Goal: Information Seeking & Learning: Learn about a topic

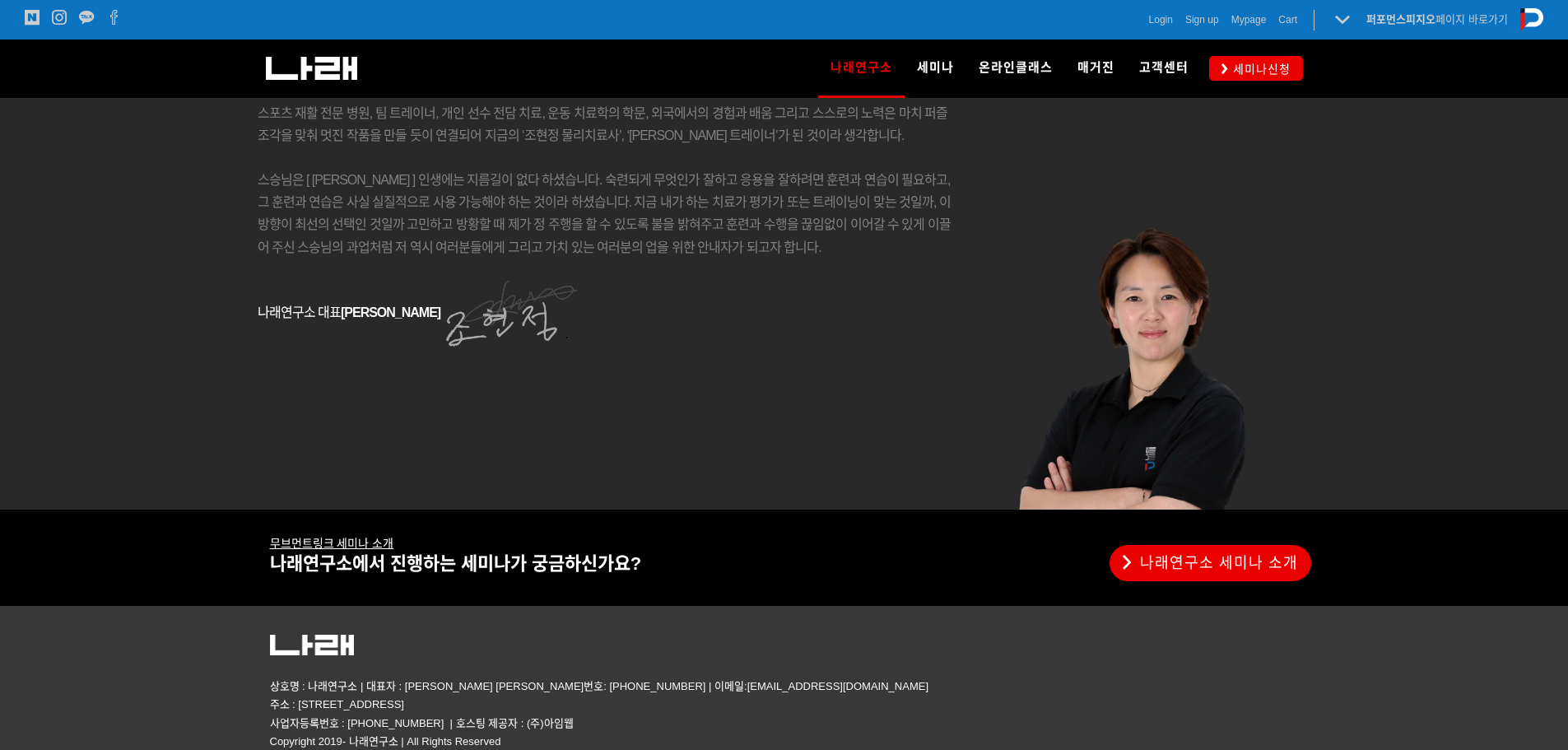
scroll to position [2794, 0]
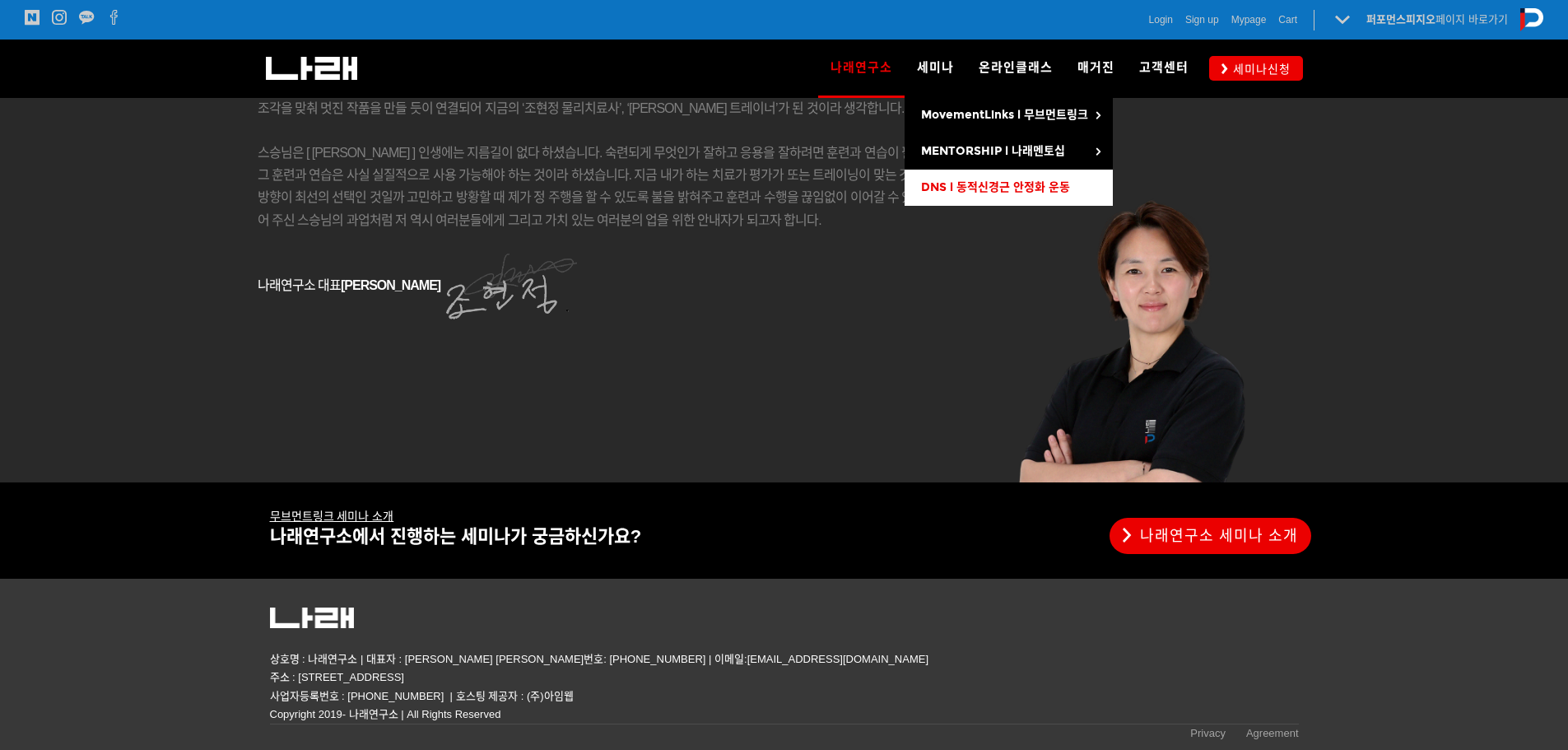
click at [979, 183] on span "DNS l 동적신경근 안정화 운동" at bounding box center [995, 187] width 149 height 14
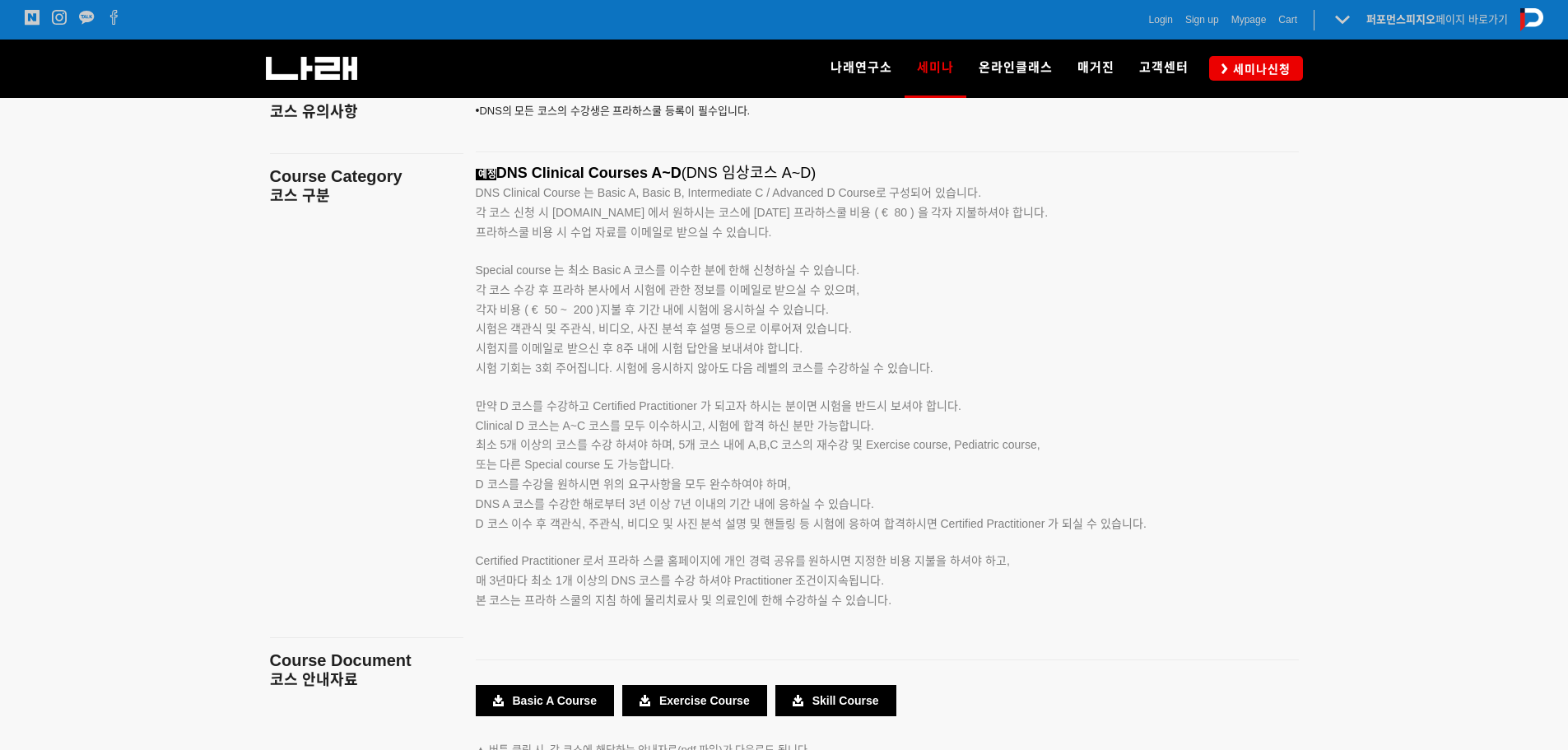
scroll to position [2634, 0]
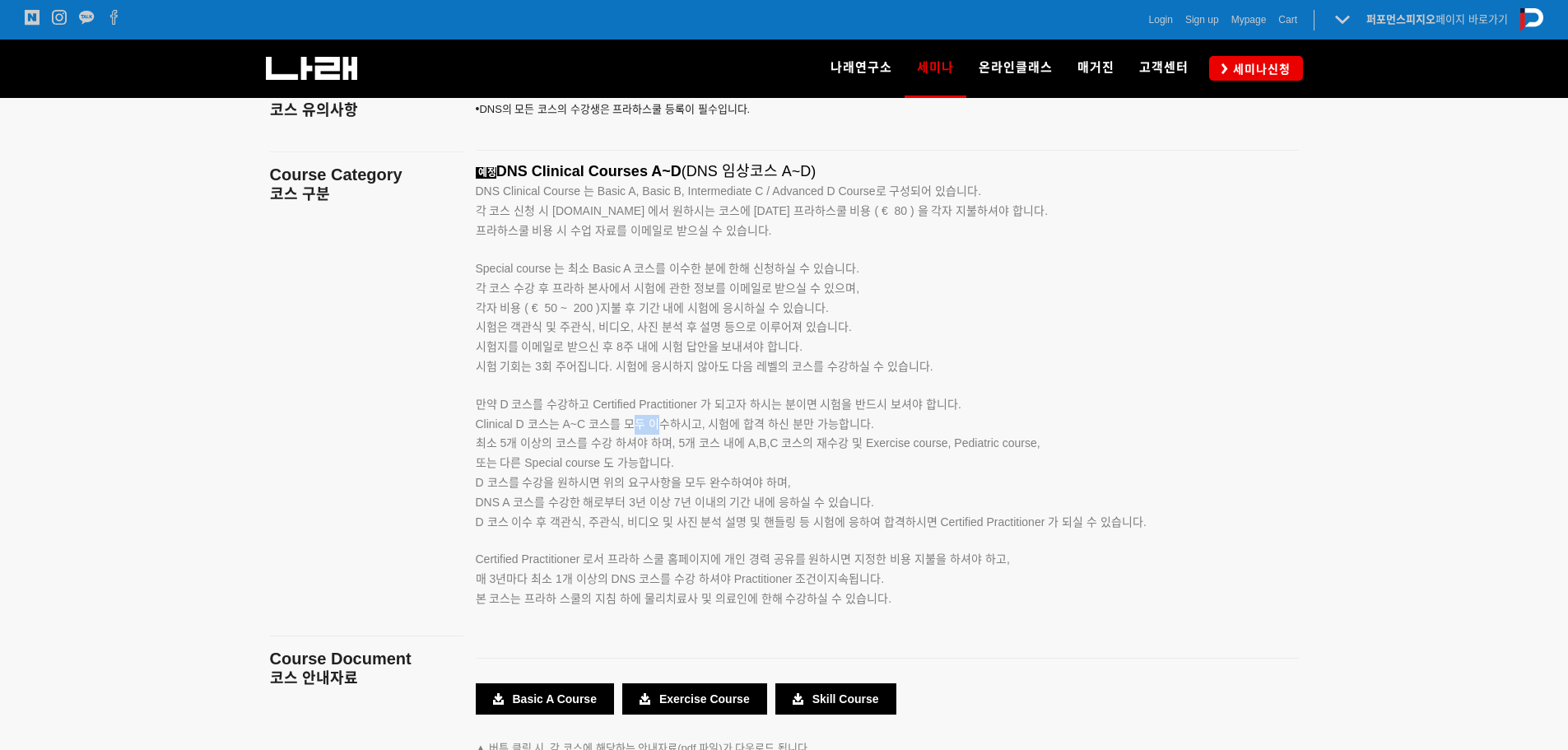
drag, startPoint x: 634, startPoint y: 426, endPoint x: 658, endPoint y: 426, distance: 24.0
click at [658, 426] on span "Clinical D 코스는 A~C 코스를 모두 이수하시고, 시험에 합격 하신 분만 가능합니다." at bounding box center [675, 423] width 398 height 13
click at [748, 426] on span "Clinical D 코스는 A~C 코스를 모두 이수하시고, 시험에 합격 하신 분만 가능합니다." at bounding box center [675, 423] width 398 height 13
drag, startPoint x: 553, startPoint y: 279, endPoint x: 795, endPoint y: 283, distance: 242.0
click at [795, 283] on p "각 코스 수강 후 프라하 본사에서 시험에 관한 정보를 이메일로 받으실 수 있으며, 각자 비용 ( € 50 ~ 200 )지불 후 기간 내에 시험…" at bounding box center [866, 318] width 782 height 78
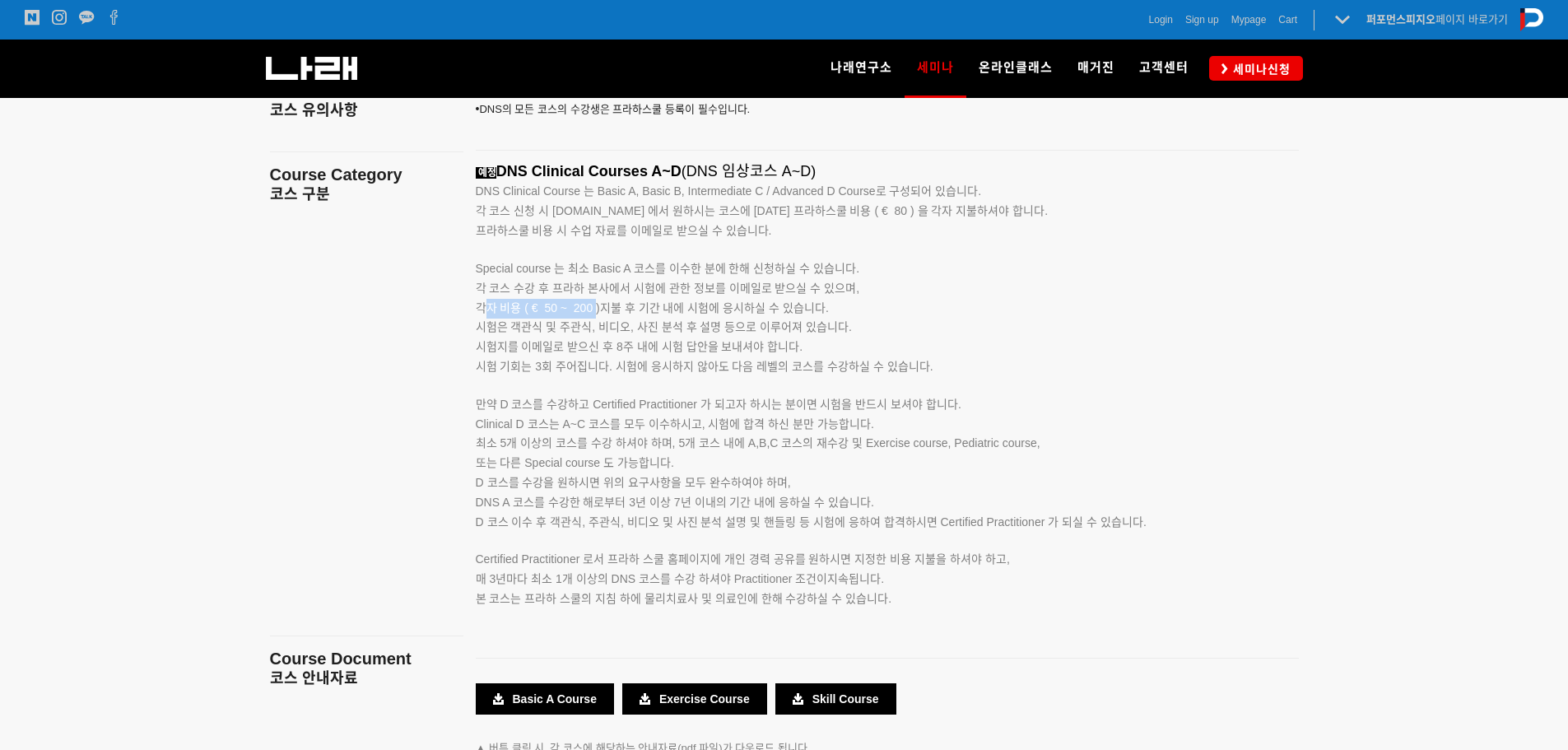
drag, startPoint x: 486, startPoint y: 308, endPoint x: 596, endPoint y: 311, distance: 110.0
click at [596, 311] on span "각자 비용 ( € 50 ~ 200 )지불 후 기간 내에 시험에 응시하실 수 있습니다." at bounding box center [652, 307] width 353 height 13
drag, startPoint x: 770, startPoint y: 444, endPoint x: 785, endPoint y: 444, distance: 15.0
click at [785, 444] on span "최소 5개 이상의 코스를 수강 하셔야 하며, 5개 코스 내에 A,B,C 코스의 재수강 및 Exercise course, Pediatric co…" at bounding box center [758, 442] width 565 height 13
click at [785, 447] on span "최소 5개 이상의 코스를 수강 하셔야 하며, 5개 코스 내에 A,B,C 코스의 재수강 및 Exercise course, Pediatric co…" at bounding box center [758, 442] width 565 height 13
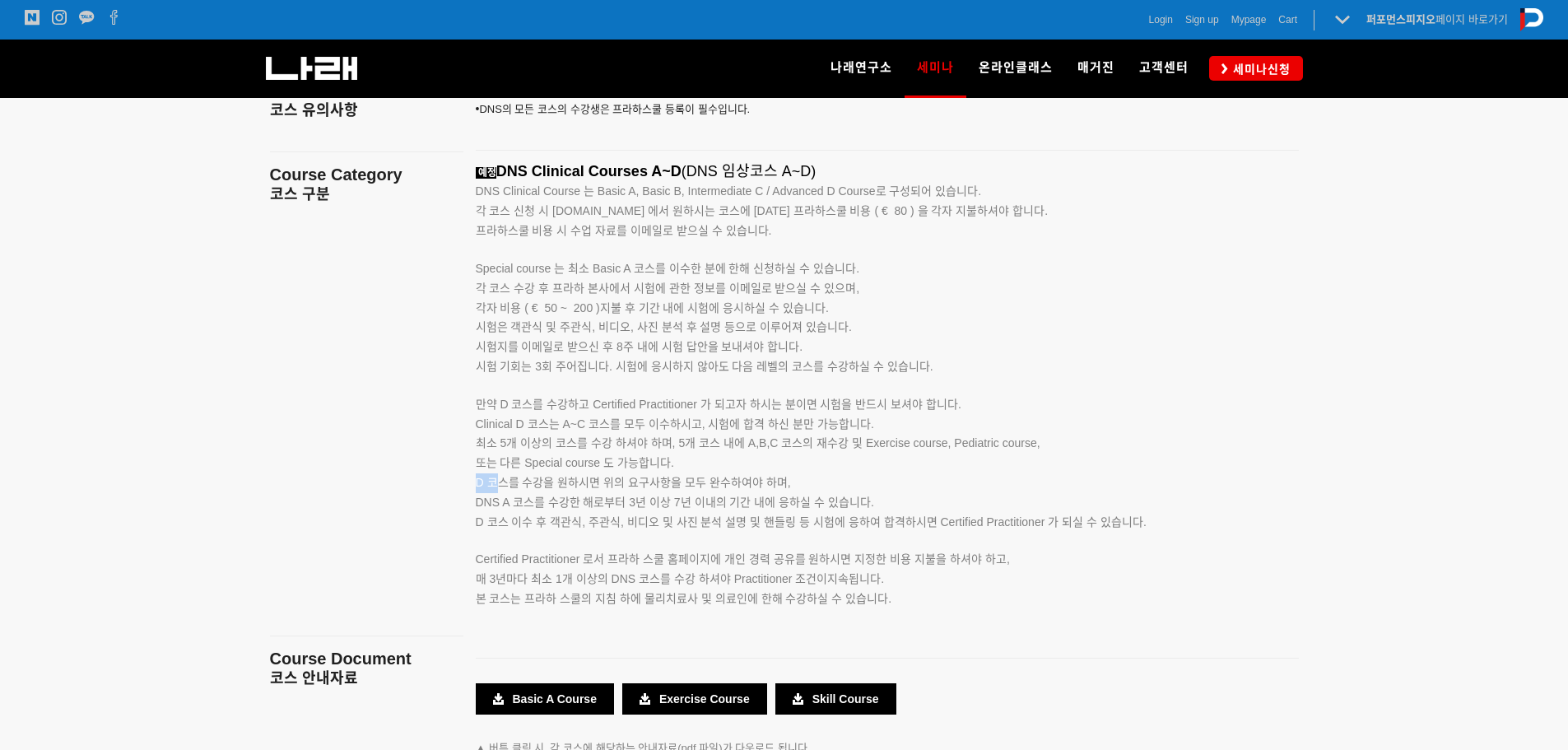
drag, startPoint x: 471, startPoint y: 482, endPoint x: 502, endPoint y: 482, distance: 31.0
click at [502, 482] on div "예정 DNS Clinical Courses A~D (DNS 임상코스 A~D) DNS Clinical Course 는 Basic A, Basic…" at bounding box center [888, 404] width 848 height 482
drag, startPoint x: 932, startPoint y: 528, endPoint x: 1014, endPoint y: 524, distance: 82.1
click at [1014, 524] on span "D 코스 이수 후 객관식, 주관식, 비디오 및 사진 분석 설명 및 핸들링 등 시험에 응하여 합격하시면 Certified Practitioner…" at bounding box center [810, 521] width 671 height 13
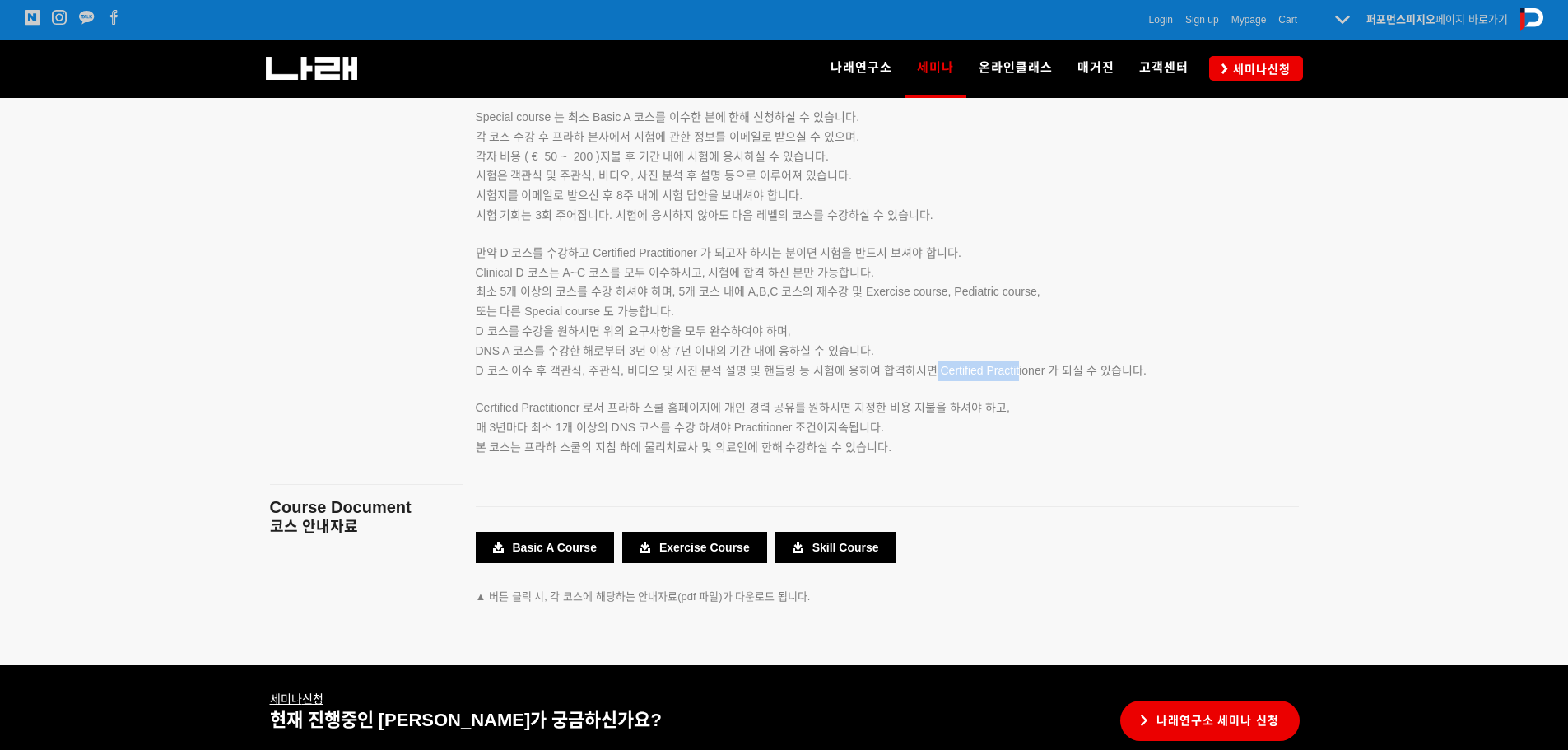
scroll to position [2799, 0]
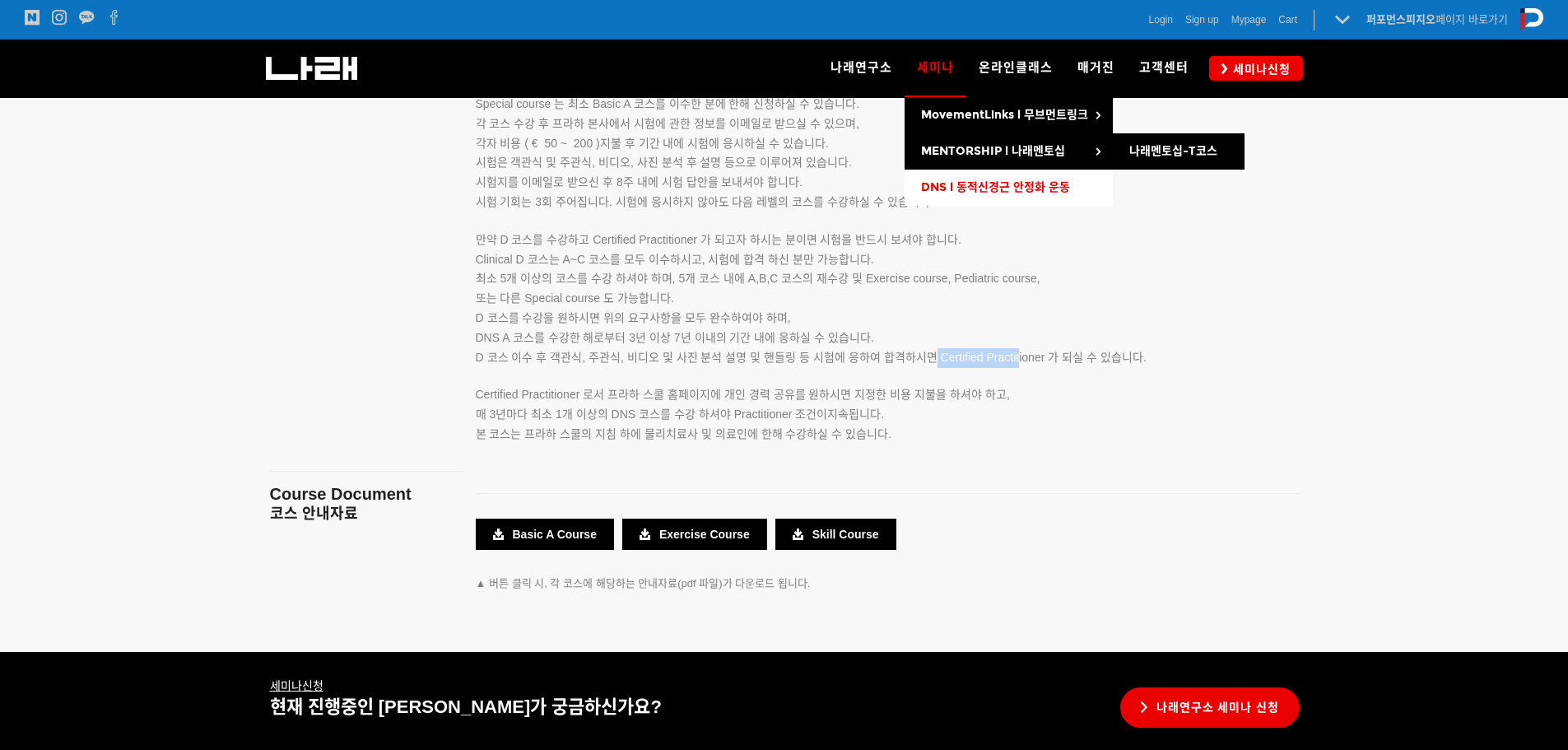
click at [943, 187] on span "DNS l 동적신경근 안정화 운동" at bounding box center [995, 187] width 149 height 14
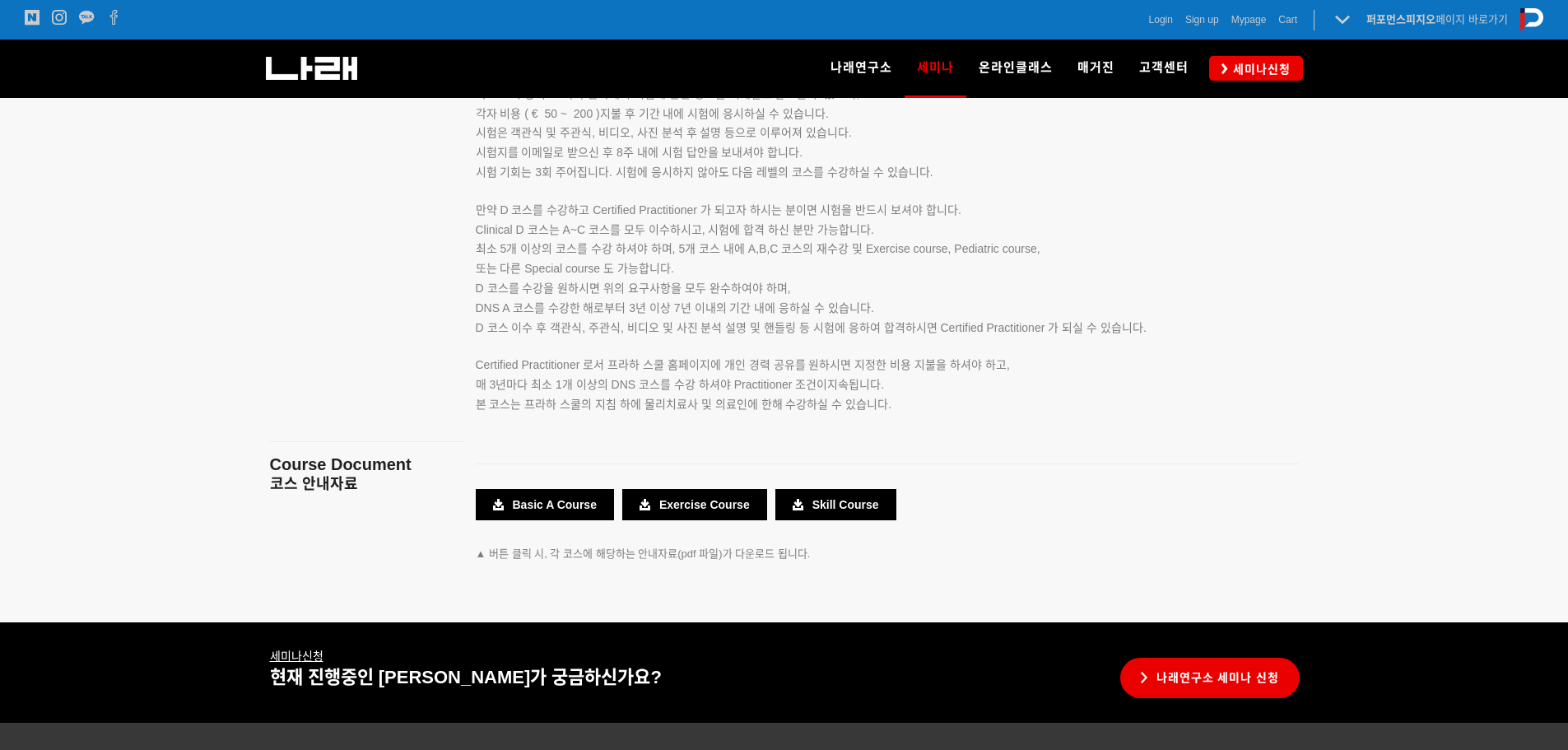
scroll to position [2972, 0]
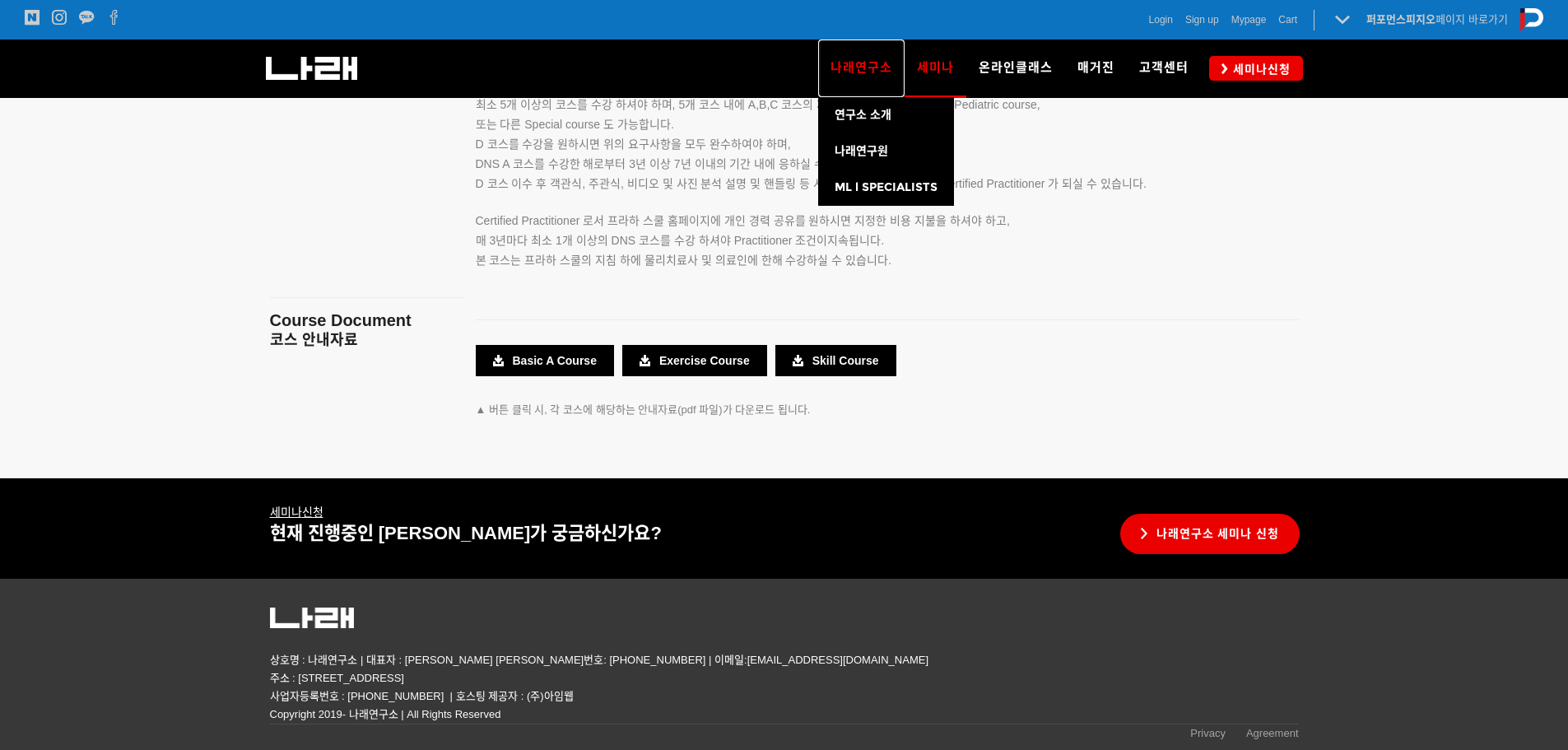
click at [854, 69] on span "나래연구소" at bounding box center [861, 67] width 61 height 15
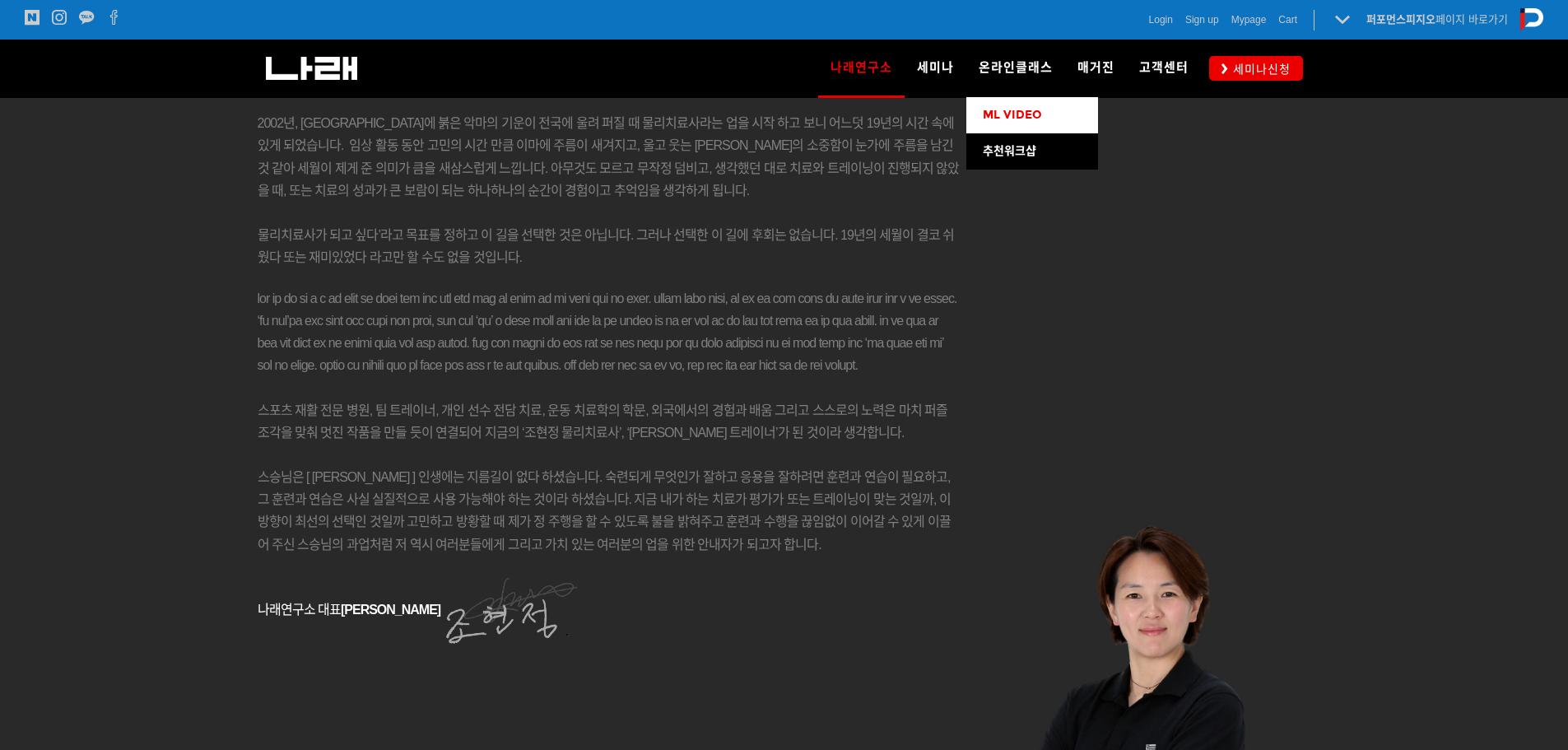
scroll to position [2794, 0]
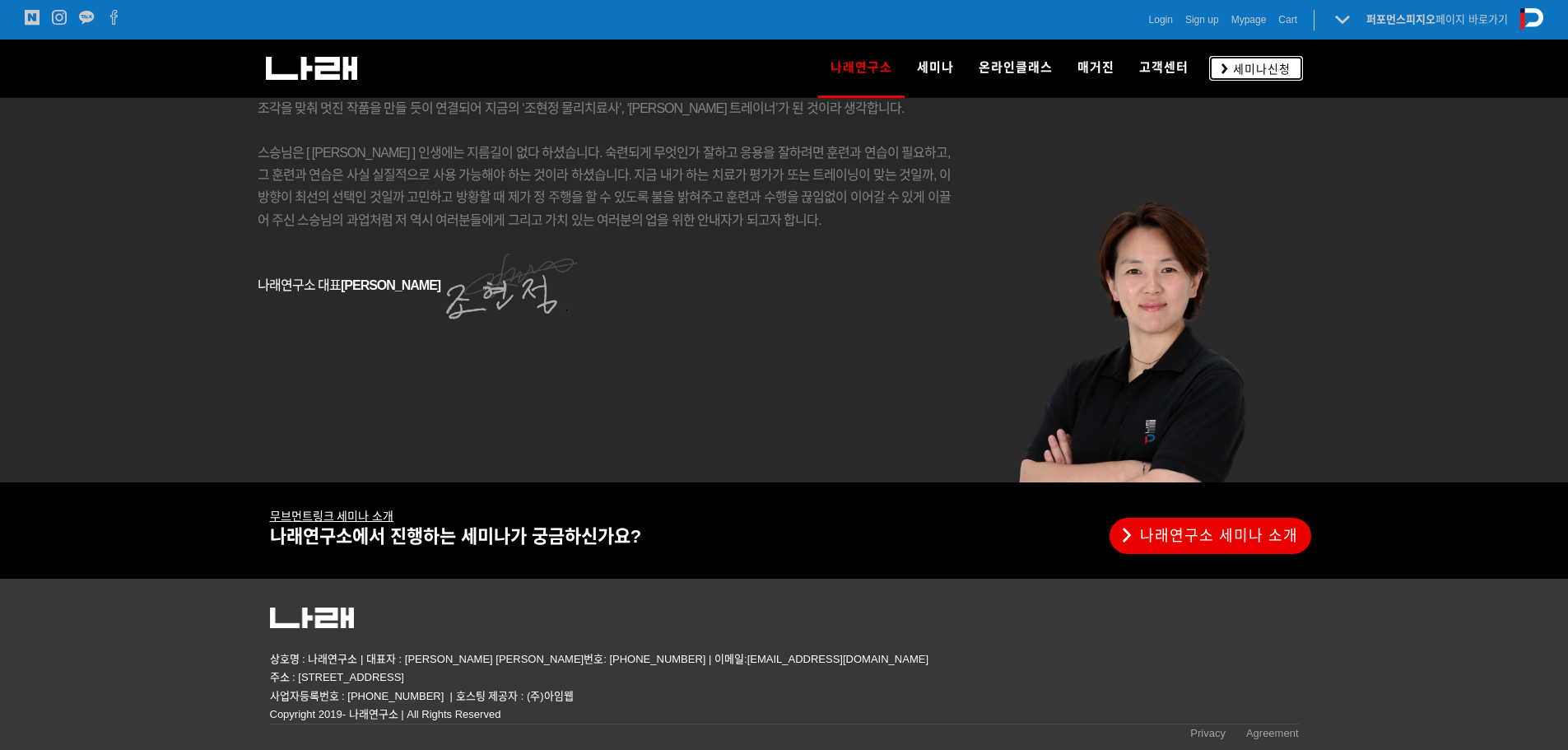
click at [1258, 71] on span "세미나신청" at bounding box center [1259, 68] width 62 height 17
